Goal: Task Accomplishment & Management: Complete application form

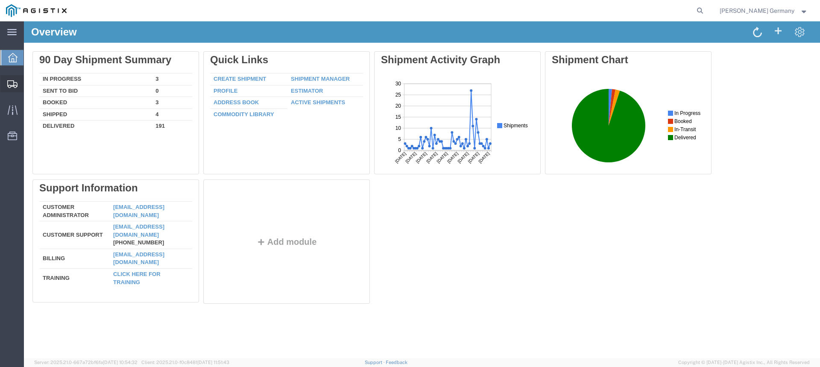
click at [29, 82] on span "Shipments" at bounding box center [27, 83] width 6 height 17
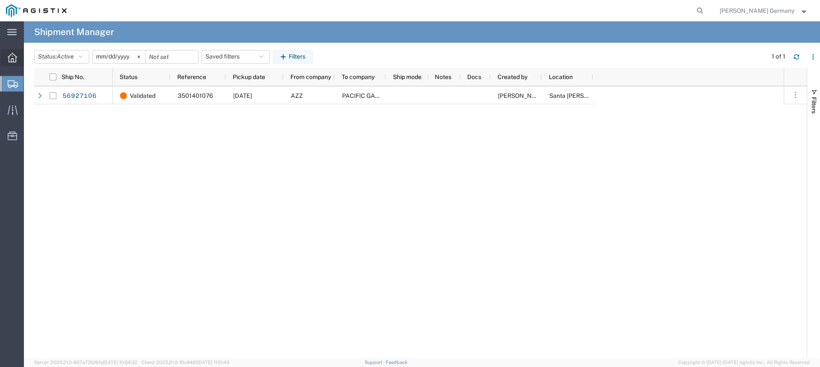
click at [17, 59] on icon at bounding box center [12, 57] width 9 height 9
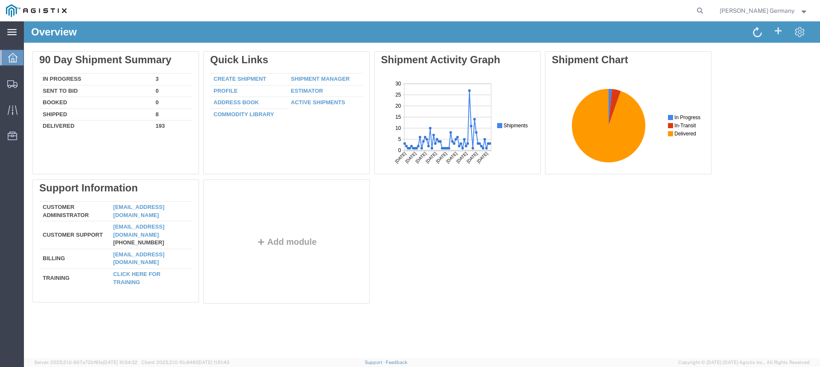
click at [12, 30] on icon at bounding box center [11, 32] width 9 height 6
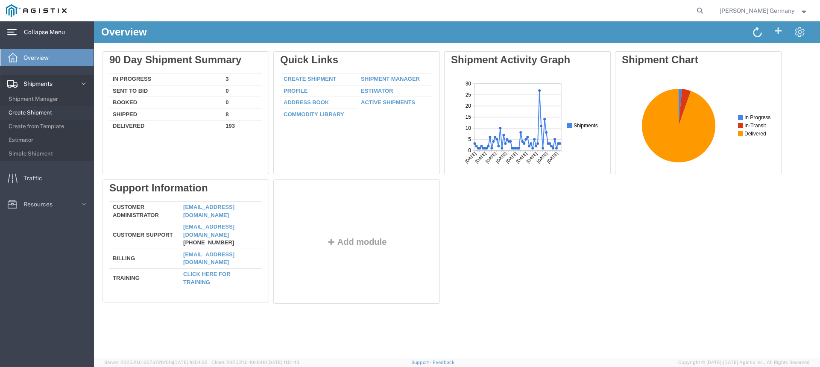
click at [46, 113] on span "Create Shipment" at bounding box center [48, 112] width 79 height 17
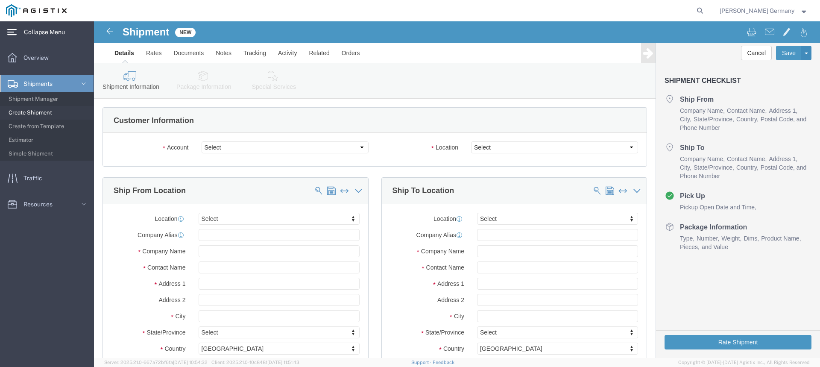
select select
click select "Select PG&E Valmont Industries Inc"
select select "9596"
click select "Select PG&E Valmont Industries Inc"
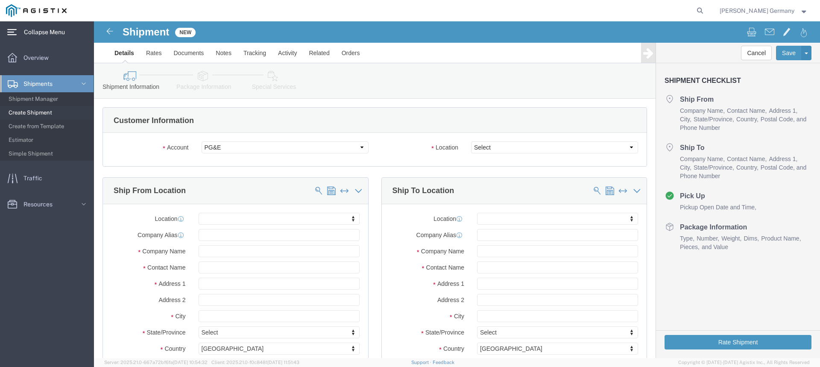
select select "PURCHORD"
select select
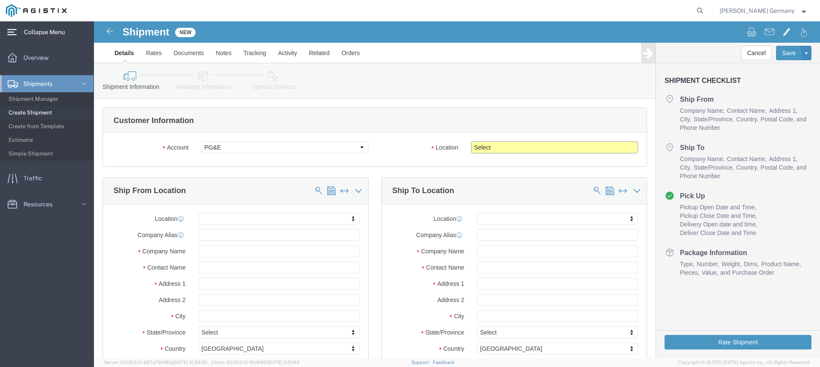
click select "Select All Others [GEOGRAPHIC_DATA] [GEOGRAPHIC_DATA] [GEOGRAPHIC_DATA] [GEOGRA…"
select select "23082"
click select "Select All Others [GEOGRAPHIC_DATA] [GEOGRAPHIC_DATA] [GEOGRAPHIC_DATA] [GEOGRA…"
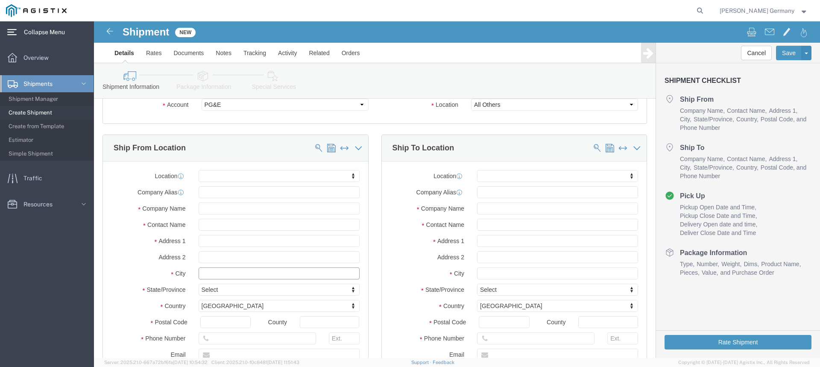
click input "text"
type input "Clare"
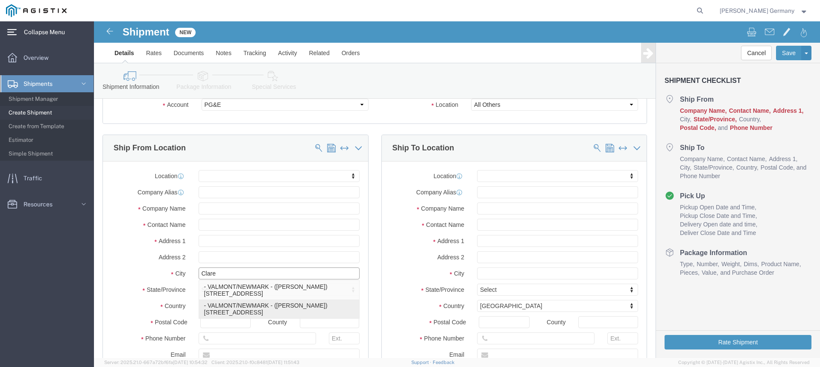
click p "- VALMONT/NEWMARK - ([PERSON_NAME]) [STREET_ADDRESS]"
select select
type input "[STREET_ADDRESS]"
type input "74017"
type input "[GEOGRAPHIC_DATA]"
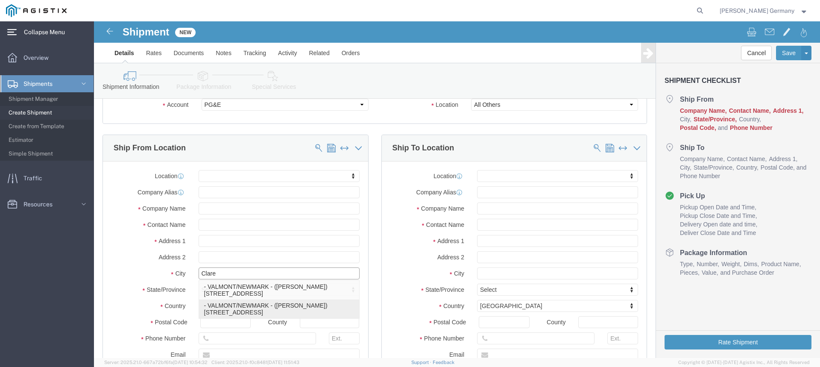
type input "9183841033"
type input "[PERSON_NAME][EMAIL_ADDRESS][DOMAIN_NAME]"
checkbox input "true"
type input "VALMONT/NEWMARK"
type input "[PERSON_NAME]"
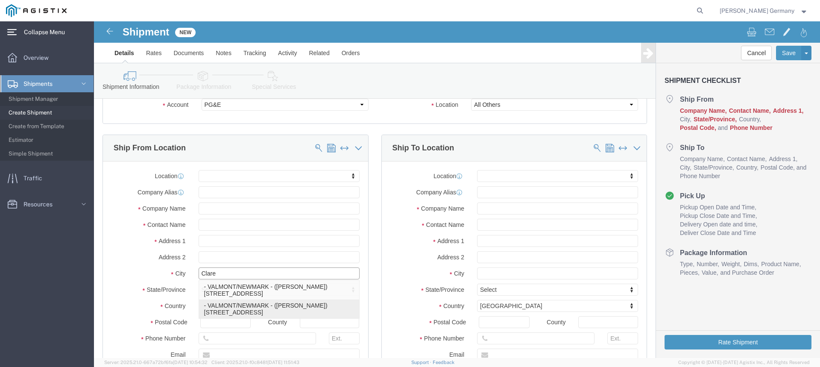
type input "CLAREMORE"
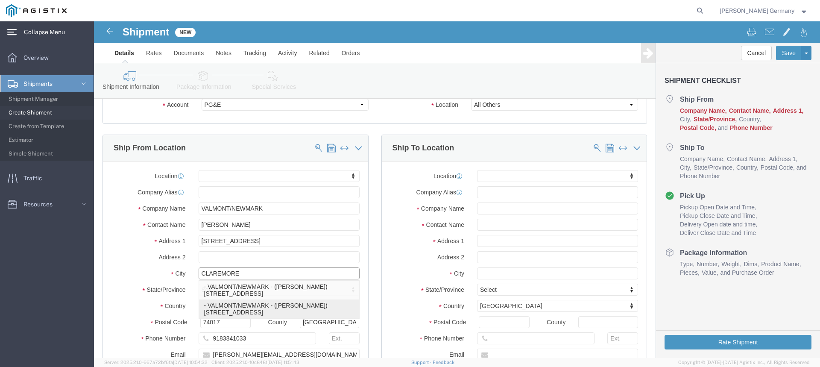
select select "OK"
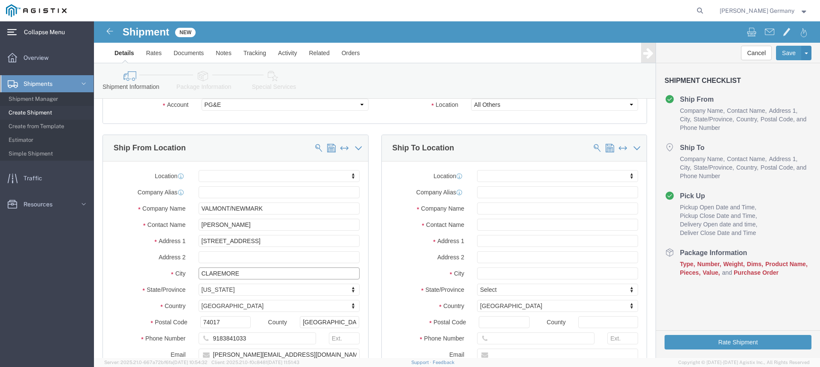
type input "CLAREMORE"
select select
click input "text"
